Goal: Task Accomplishment & Management: Use online tool/utility

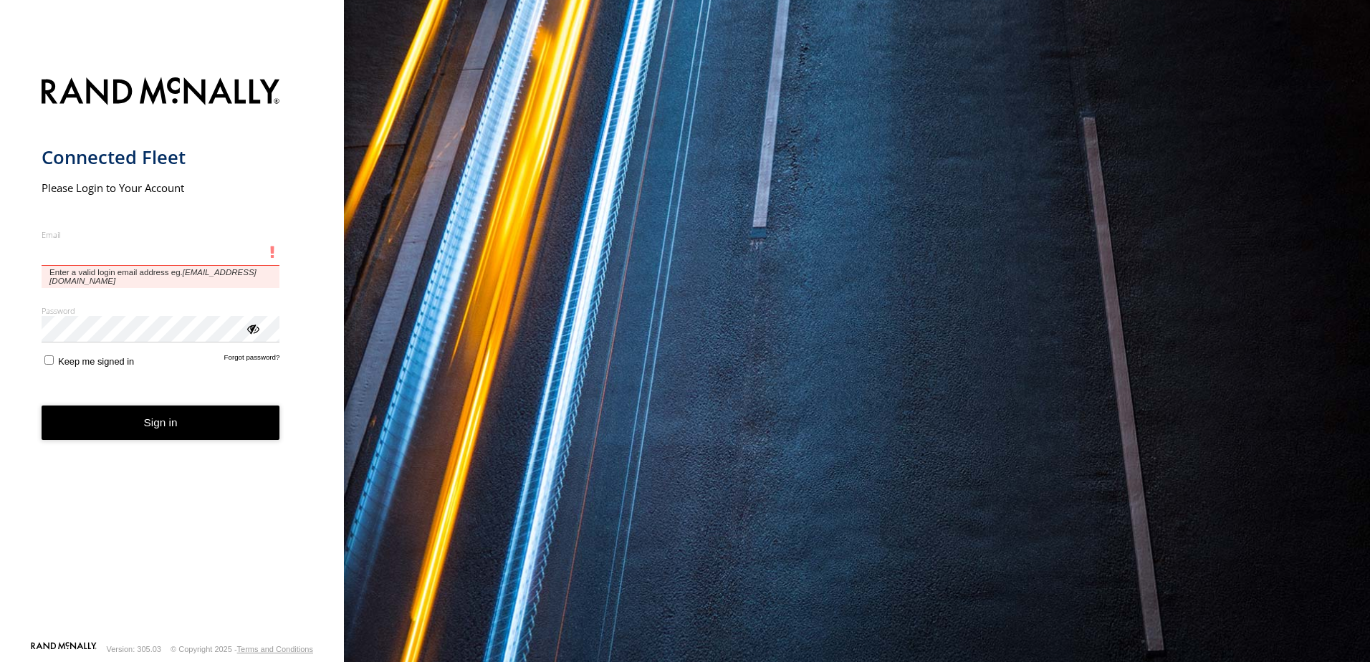
type input "**********"
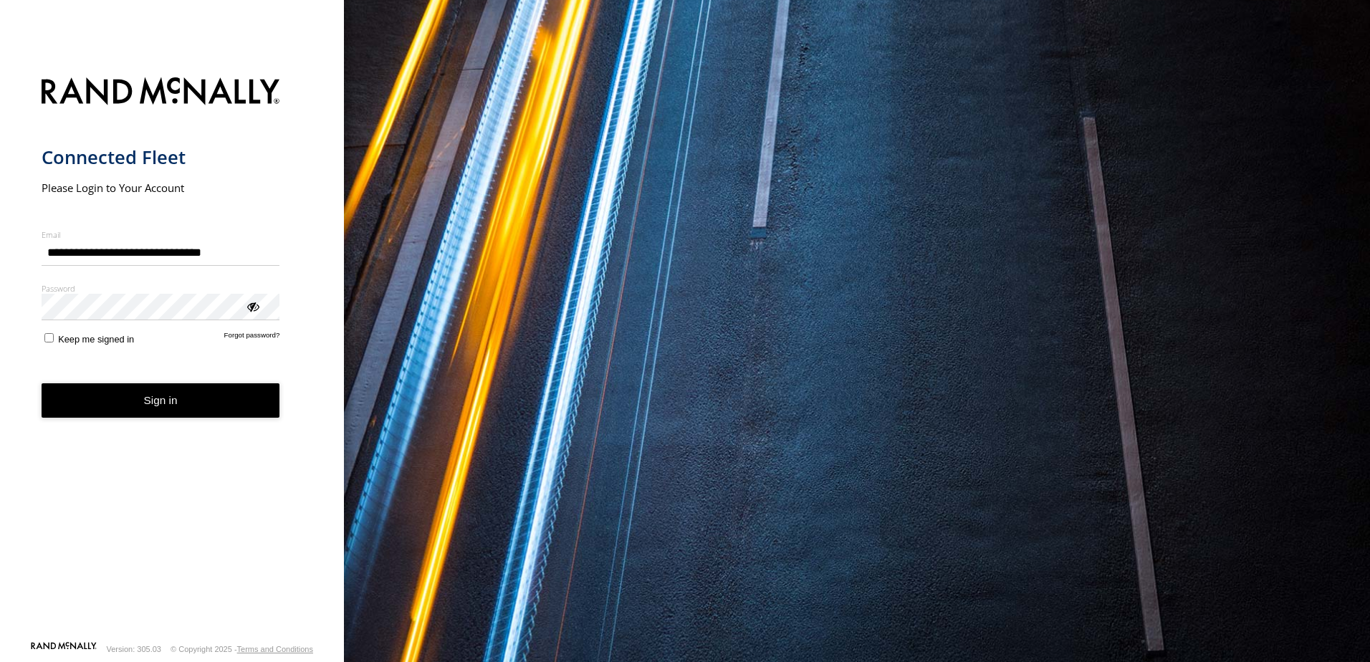
click at [134, 411] on button "Sign in" at bounding box center [161, 400] width 239 height 35
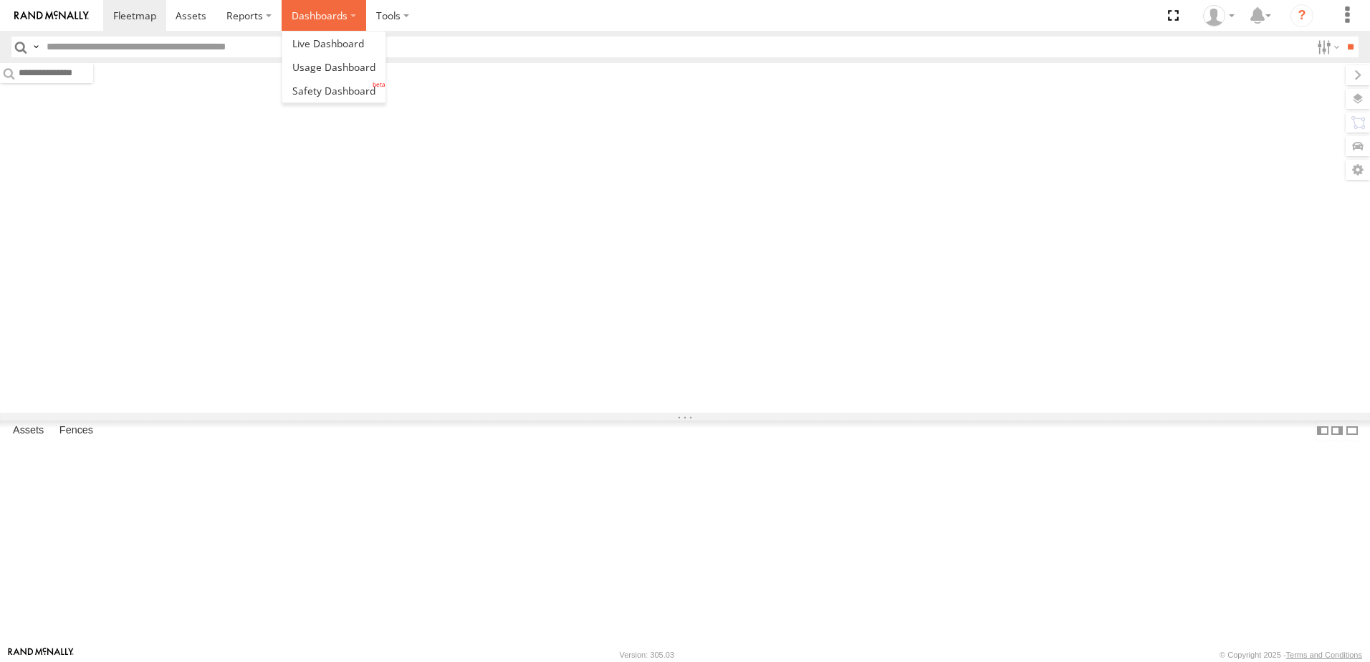
click at [343, 21] on label "Dashboards" at bounding box center [324, 15] width 85 height 31
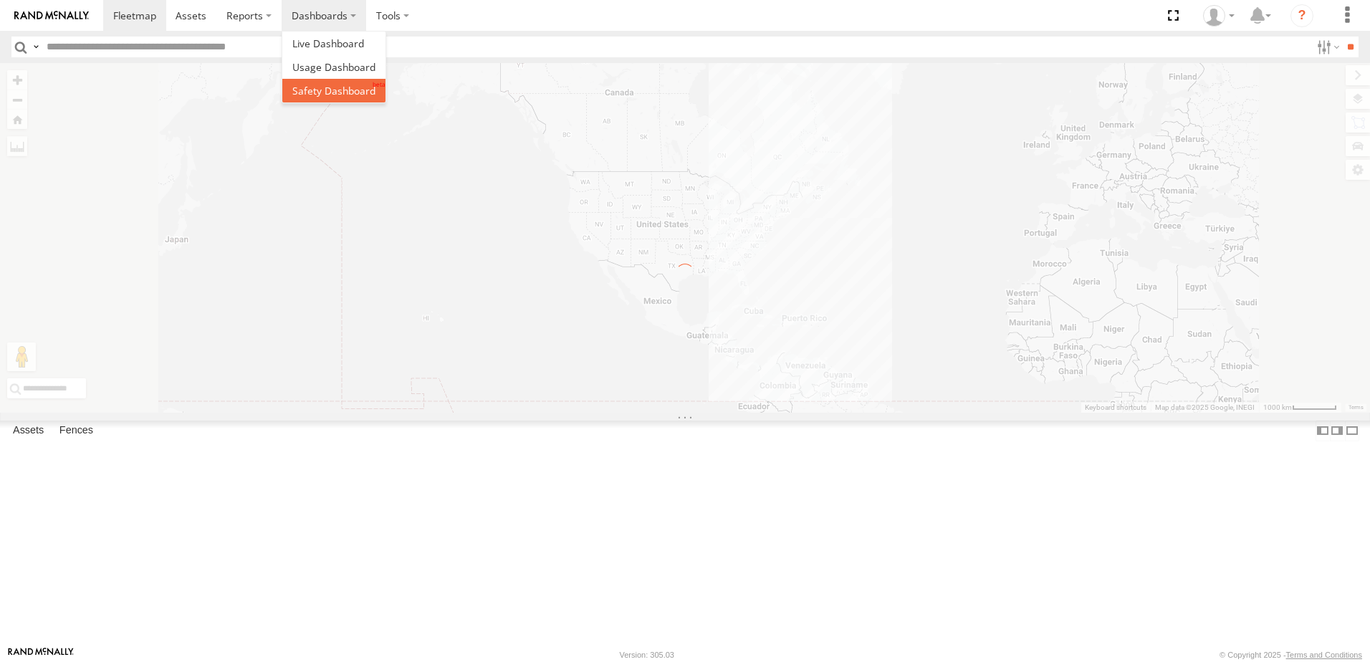
click at [325, 84] on span at bounding box center [333, 91] width 83 height 14
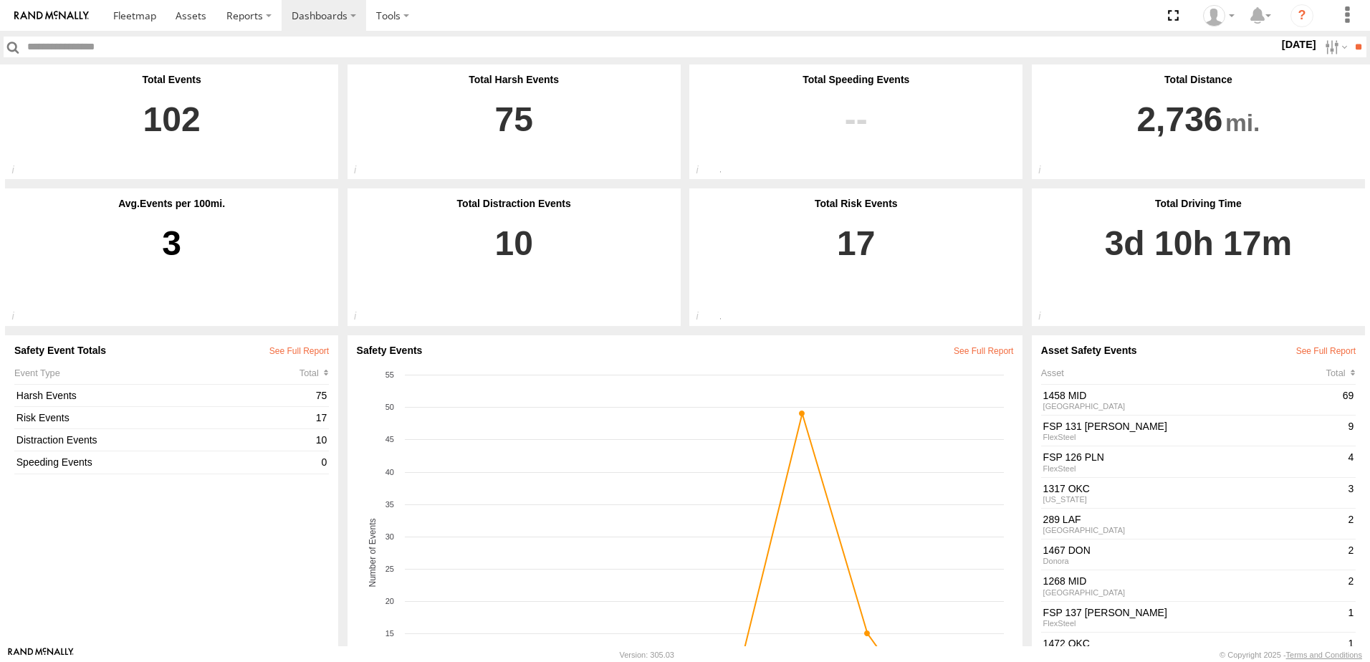
click at [1282, 39] on label "[DATE]" at bounding box center [1299, 45] width 40 height 16
click at [0, 0] on label at bounding box center [0, 0] width 0 height 0
click at [1361, 48] on input "**" at bounding box center [1358, 47] width 16 height 21
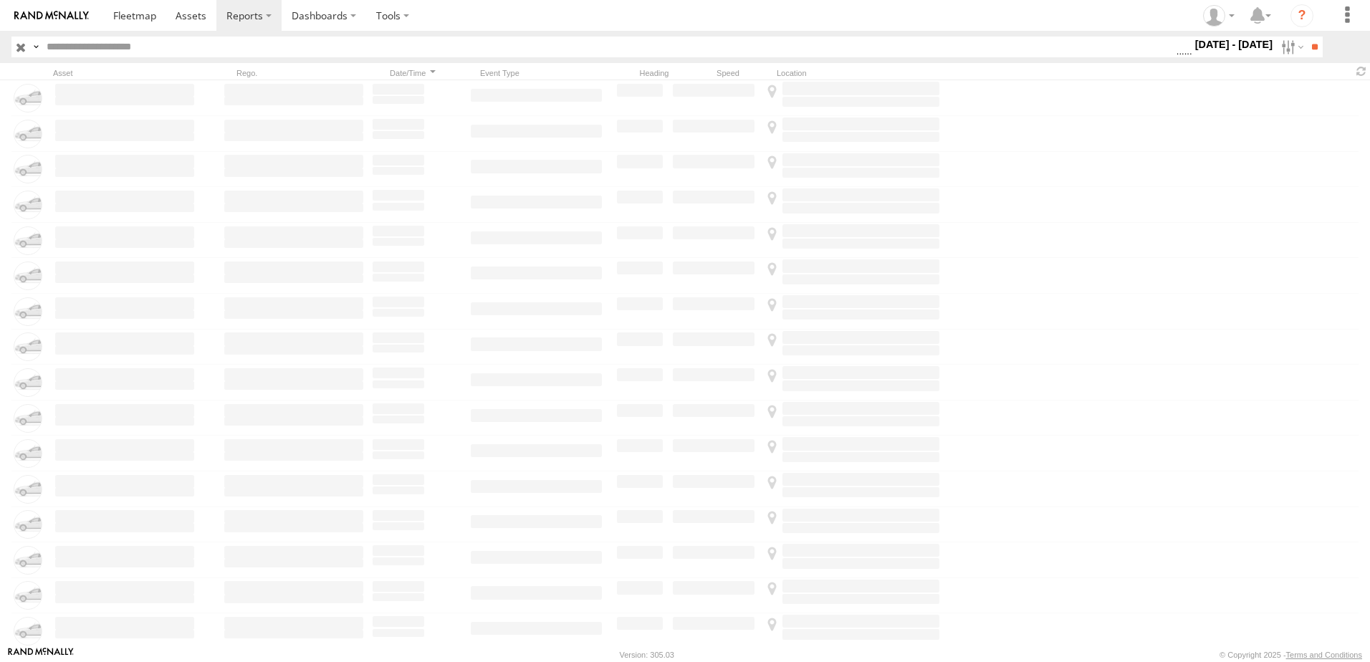
click at [1230, 42] on label "[DATE] - [DATE]" at bounding box center [1234, 45] width 84 height 16
click at [0, 0] on span "Driver Distracted" at bounding box center [0, 0] width 0 height 0
click at [0, 0] on span "Food or Drink" at bounding box center [0, 0] width 0 height 0
click at [0, 0] on span "Driver Smoking" at bounding box center [0, 0] width 0 height 0
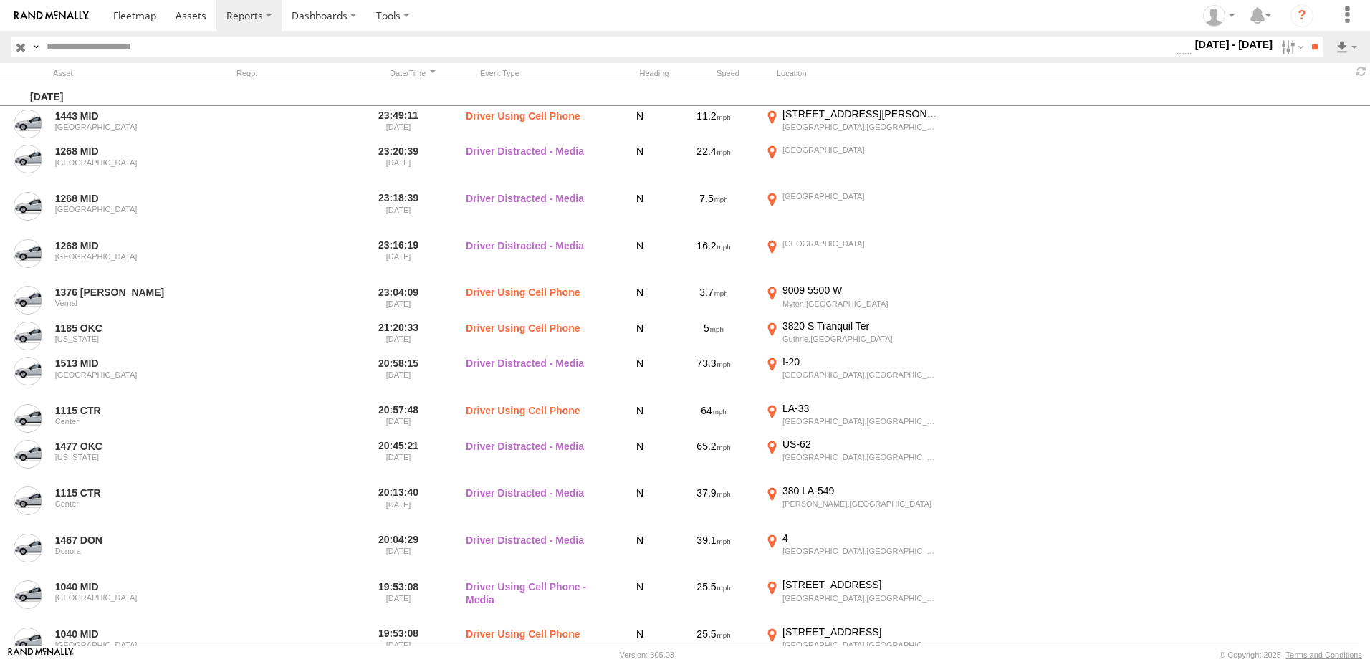
scroll to position [852, 0]
click at [0, 0] on span "Driver Distracted" at bounding box center [0, 0] width 0 height 0
click at [0, 0] on span "Food or Drink" at bounding box center [0, 0] width 0 height 0
click at [0, 0] on span "Driver Smoking" at bounding box center [0, 0] width 0 height 0
click at [1308, 42] on input "**" at bounding box center [1314, 47] width 16 height 21
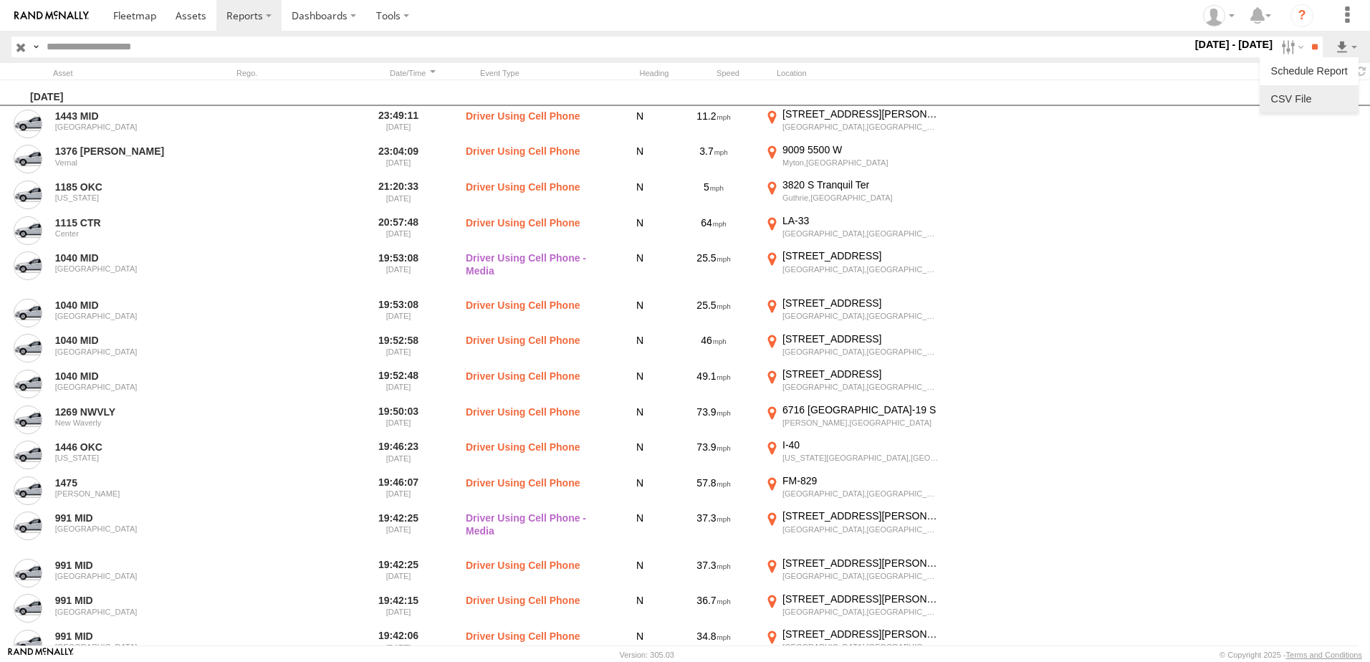
click at [1313, 97] on link at bounding box center [1308, 98] width 87 height 21
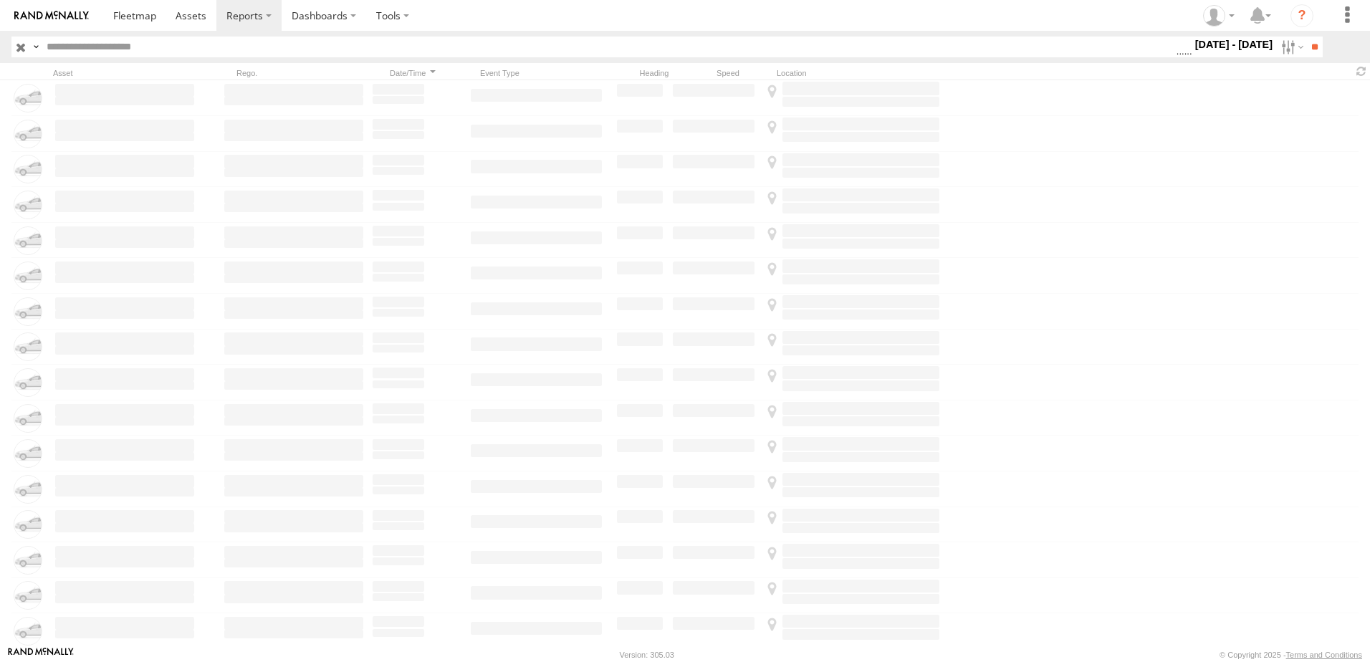
click at [1237, 43] on label "[DATE] - [DATE]" at bounding box center [1234, 45] width 84 height 16
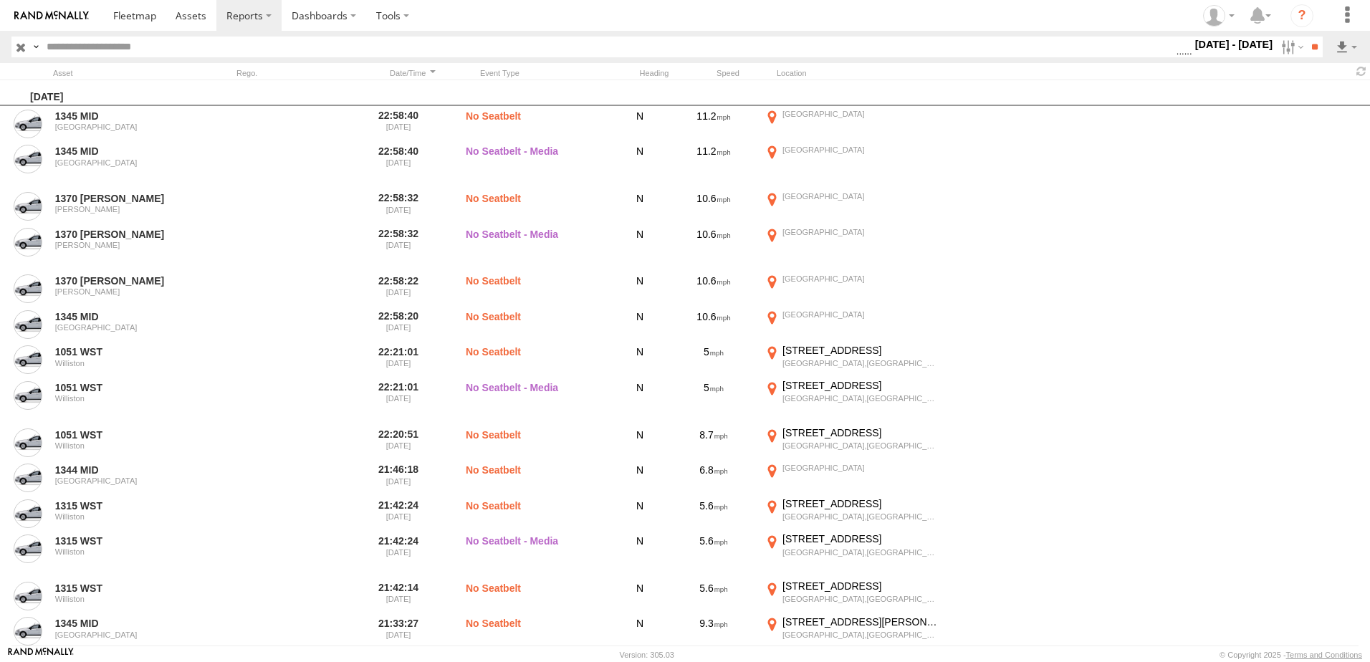
click at [1176, 57] on label "Seatbelt Alarm" at bounding box center [1176, 47] width 0 height 19
click at [0, 0] on span "Possible Fatigue" at bounding box center [0, 0] width 0 height 0
click at [0, 0] on span "Lane Departure" at bounding box center [0, 0] width 0 height 0
click at [0, 0] on span "No Driver Detected" at bounding box center [0, 0] width 0 height 0
click at [0, 0] on span "Tailgating" at bounding box center [0, 0] width 0 height 0
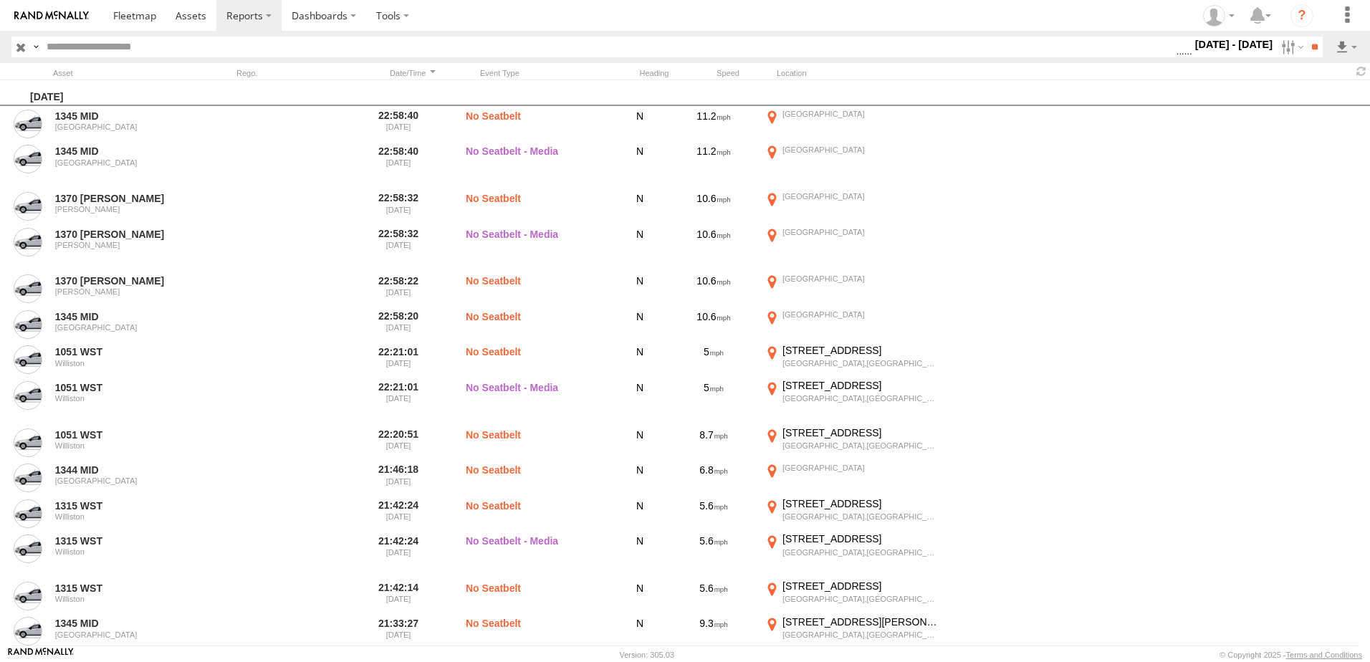
scroll to position [716, 0]
click at [0, 0] on span "Tailgating" at bounding box center [0, 0] width 0 height 0
click at [0, 0] on span "Seatbelt Alarm" at bounding box center [0, 0] width 0 height 0
click at [0, 0] on span "Possible Fatigue" at bounding box center [0, 0] width 0 height 0
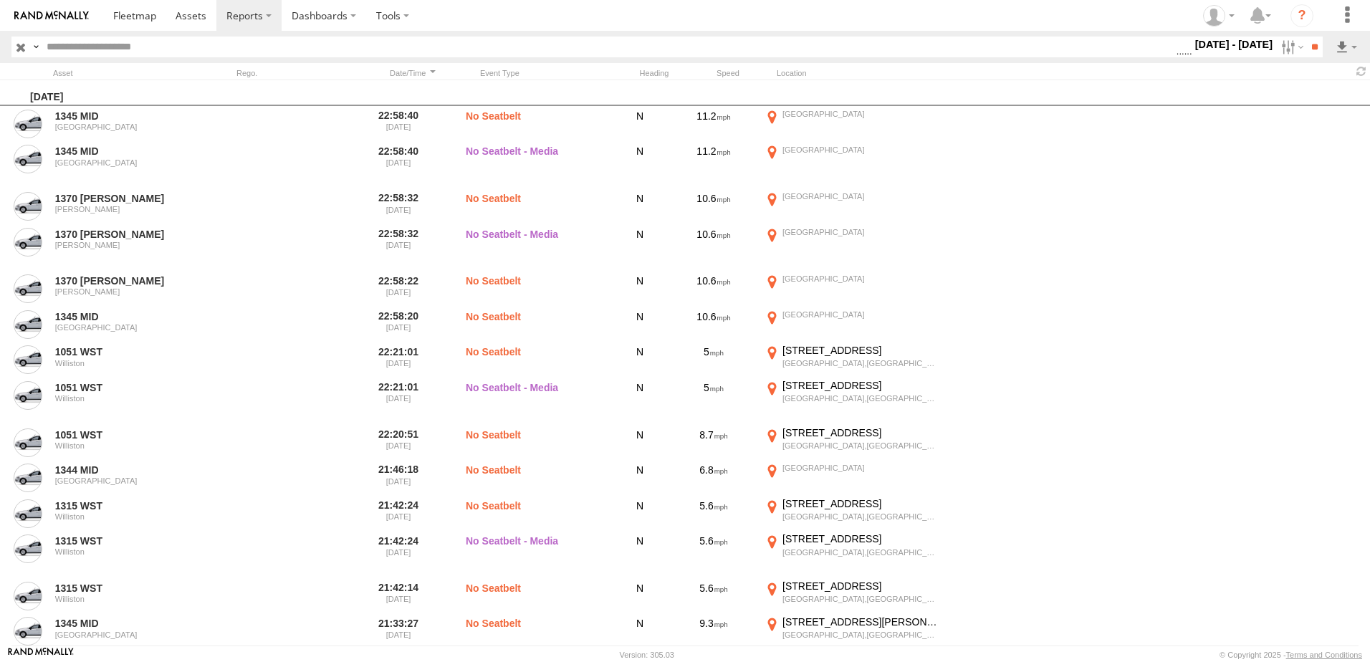
drag, startPoint x: 1027, startPoint y: 468, endPoint x: 1036, endPoint y: 464, distance: 10.0
click at [0, 0] on span "No Driver Detected" at bounding box center [0, 0] width 0 height 0
click at [1306, 39] on input "**" at bounding box center [1314, 47] width 16 height 21
click at [1293, 97] on link at bounding box center [1308, 98] width 87 height 21
drag, startPoint x: 719, startPoint y: 13, endPoint x: 694, endPoint y: 8, distance: 24.9
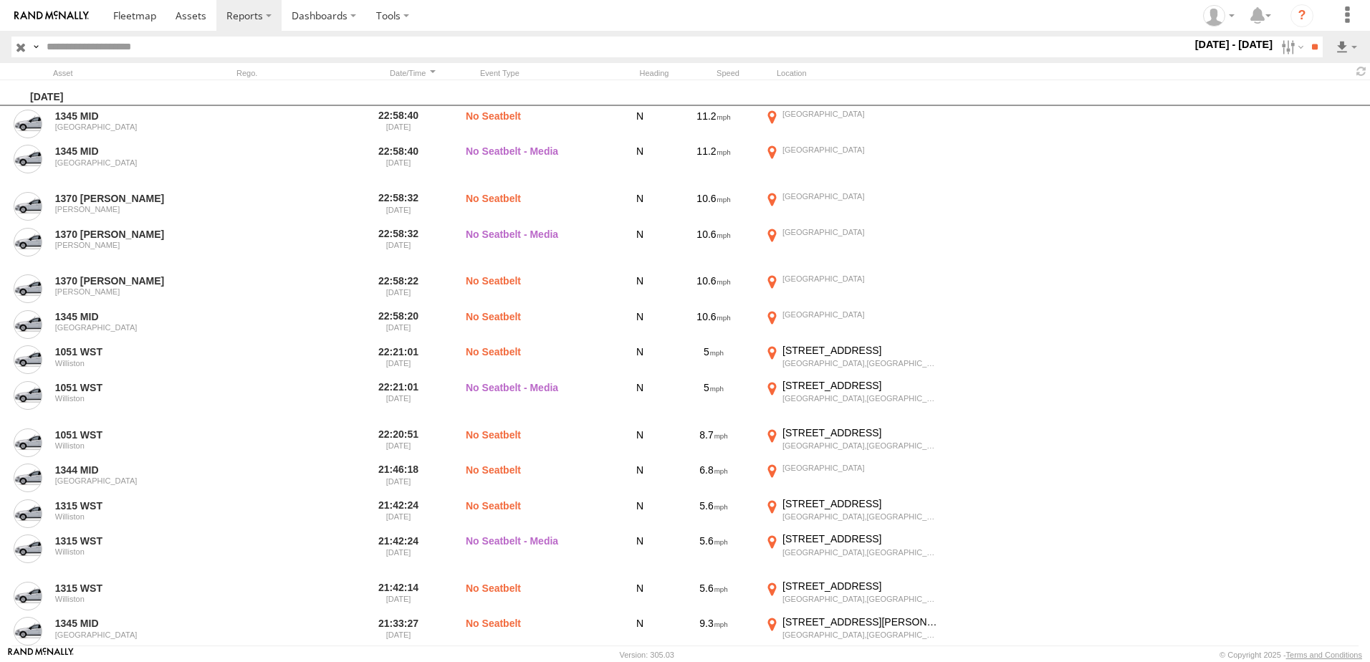
click at [719, 13] on section at bounding box center [734, 15] width 1263 height 31
